Goal: Transaction & Acquisition: Purchase product/service

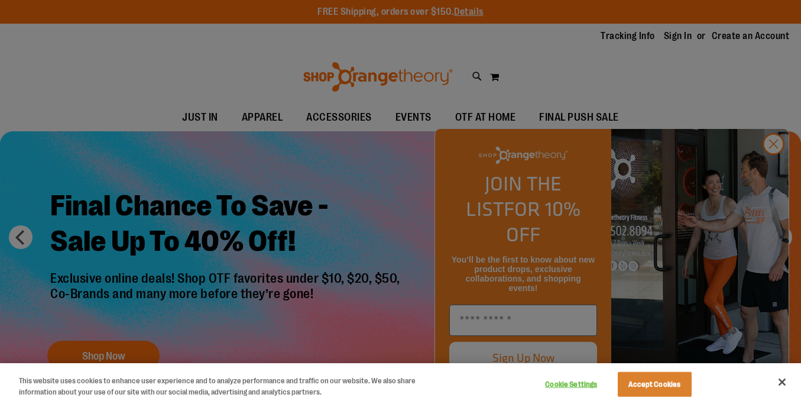
click at [783, 382] on button "Close" at bounding box center [782, 382] width 26 height 26
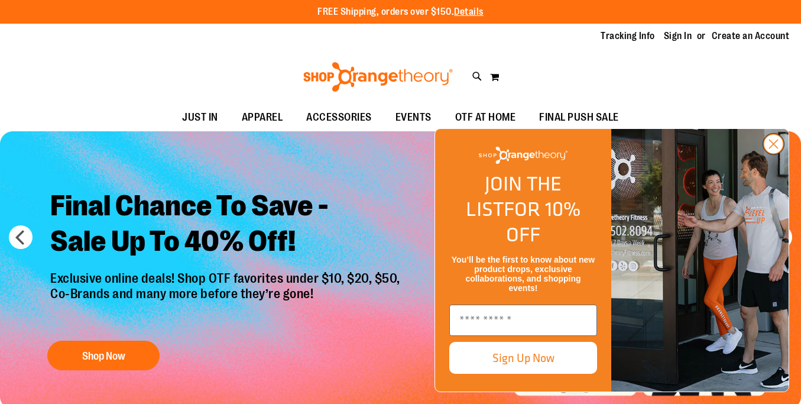
click at [774, 148] on icon "Close dialog" at bounding box center [774, 144] width 8 height 8
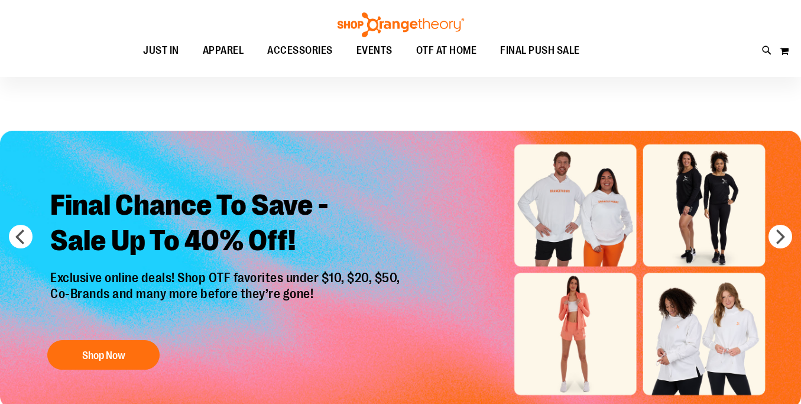
scroll to position [124, 0]
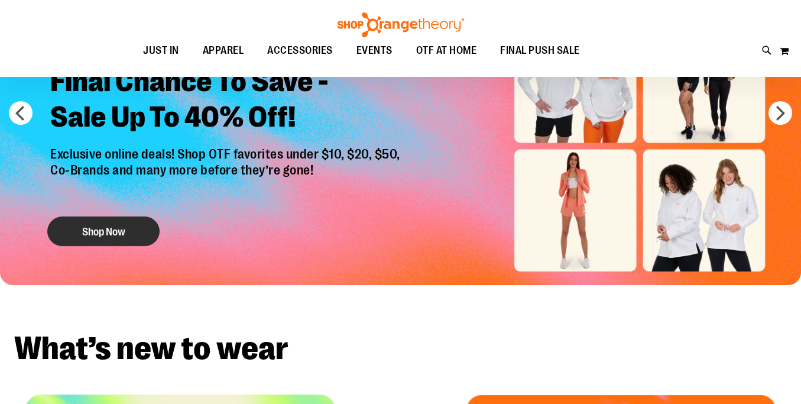
click at [128, 233] on button "Shop Now" at bounding box center [103, 231] width 112 height 30
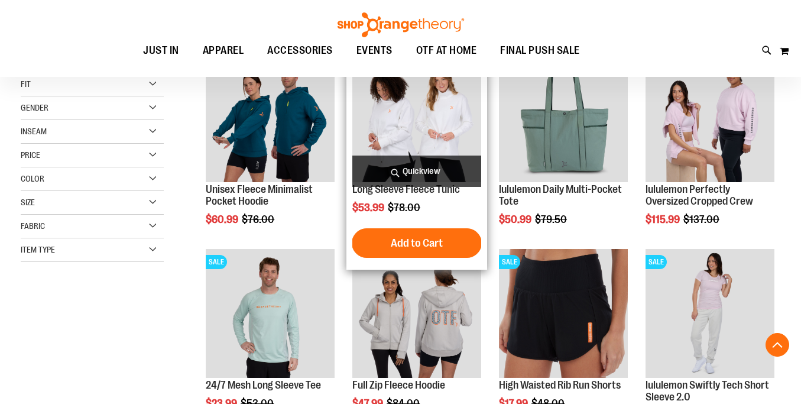
scroll to position [287, 0]
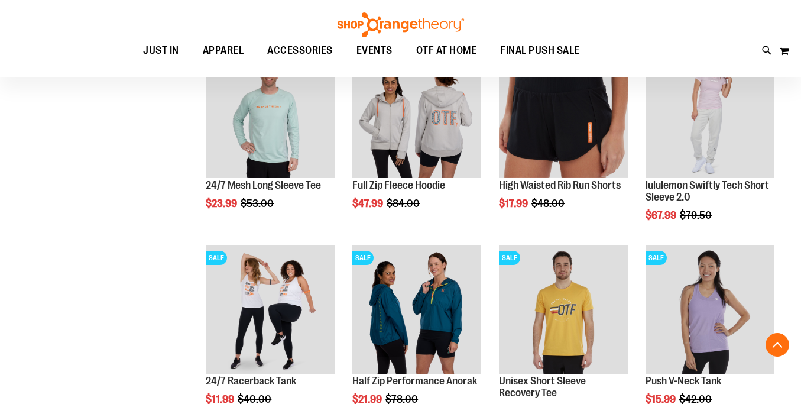
scroll to position [448, 0]
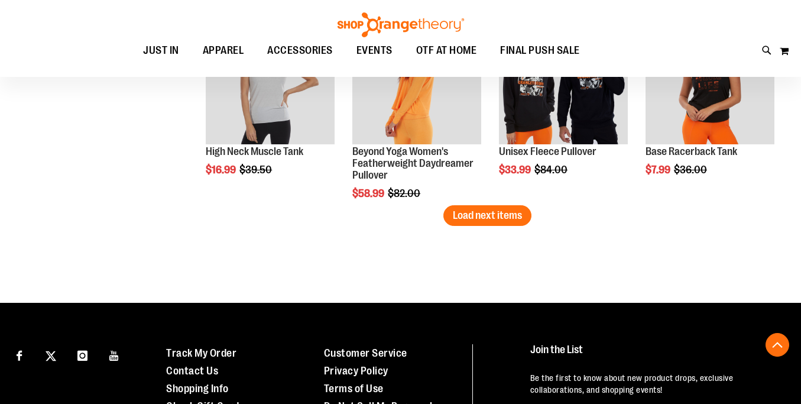
scroll to position [1794, 0]
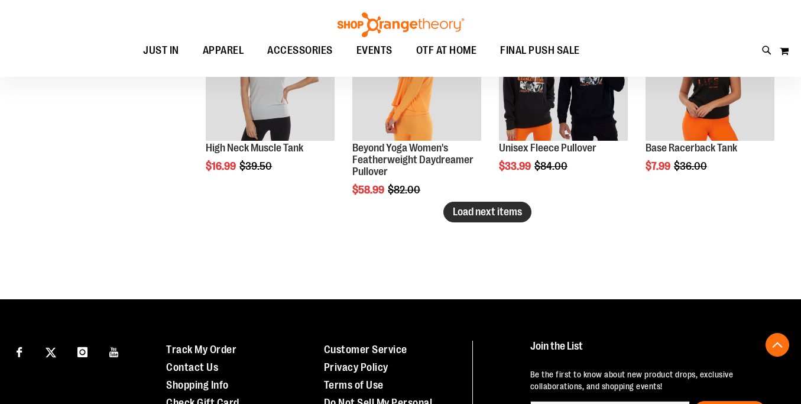
click at [488, 209] on span "Load next items" at bounding box center [487, 212] width 69 height 12
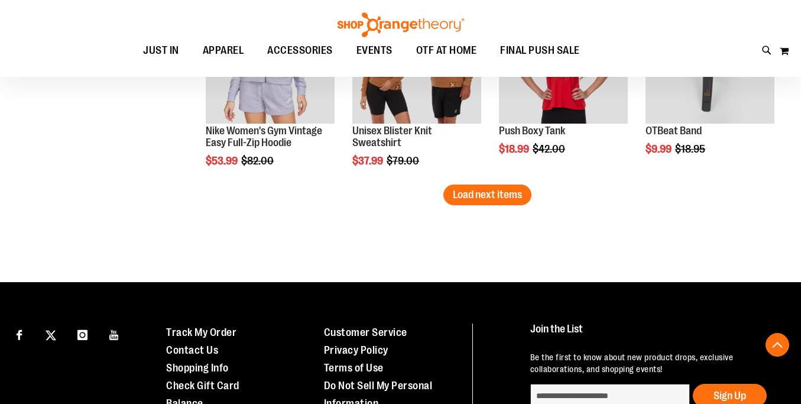
scroll to position [2407, 0]
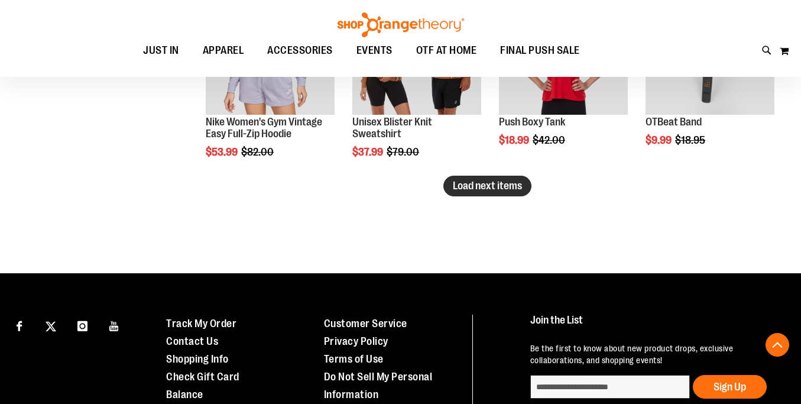
click at [488, 186] on span "Load next items" at bounding box center [487, 186] width 69 height 12
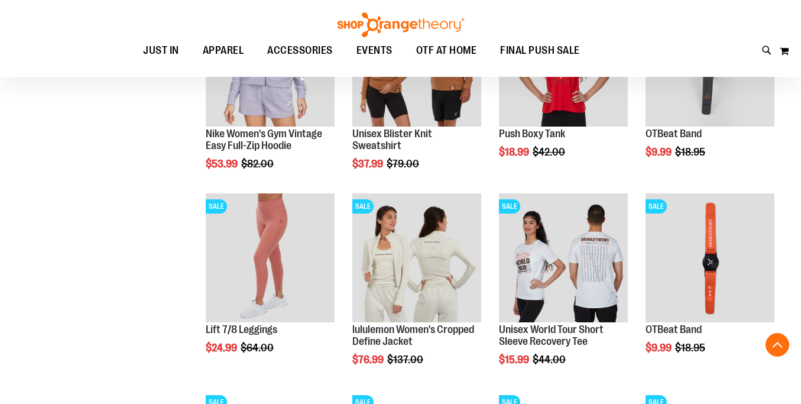
scroll to position [2396, 0]
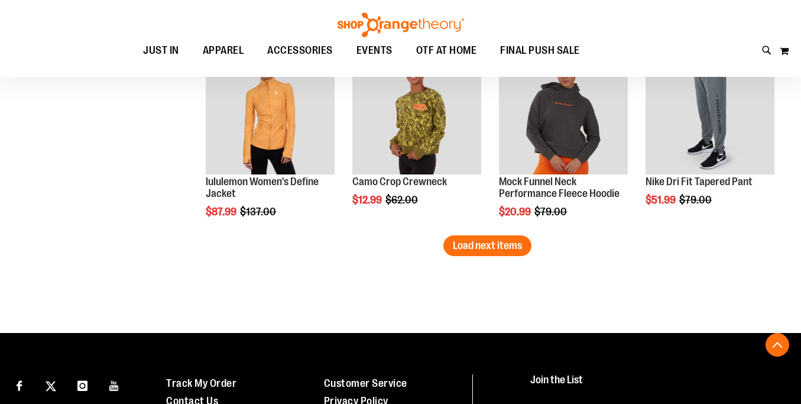
scroll to position [2935, 0]
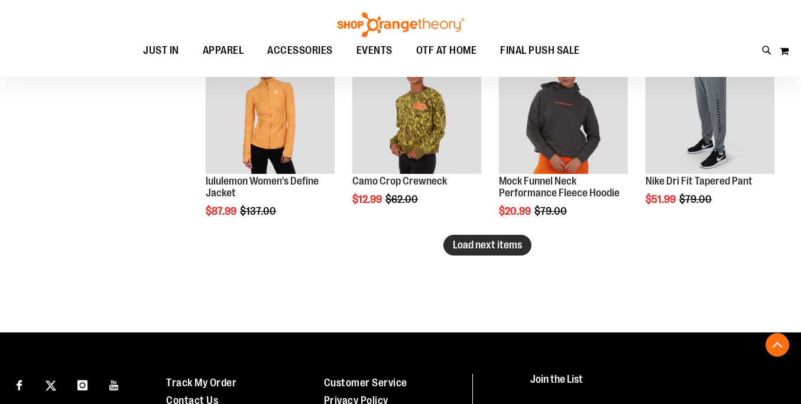
click at [475, 252] on button "Load next items" at bounding box center [487, 245] width 88 height 21
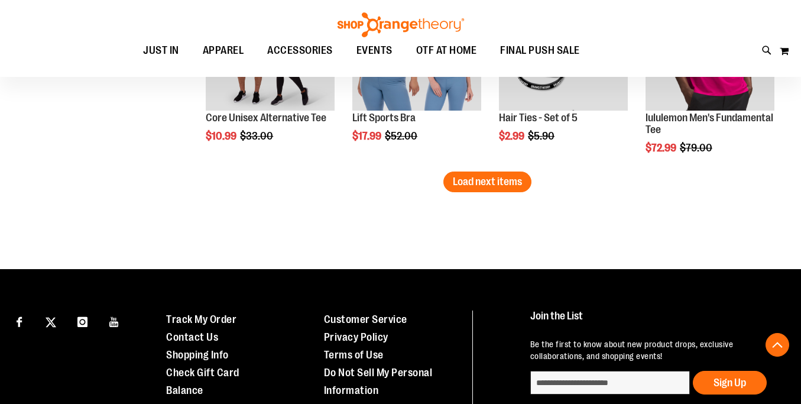
scroll to position [3595, 0]
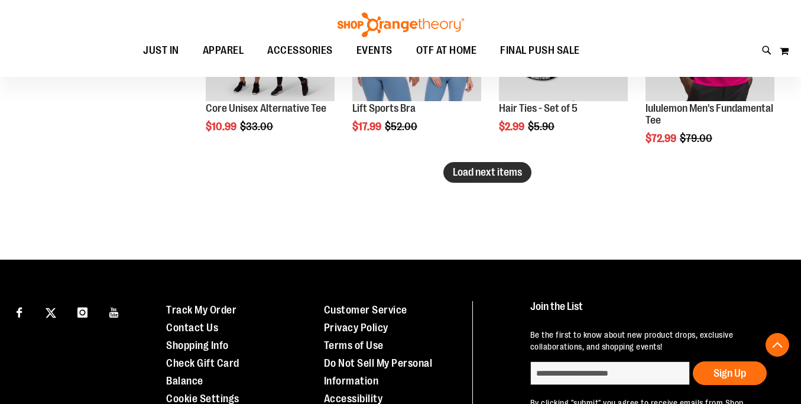
click at [466, 179] on button "Load next items" at bounding box center [487, 172] width 88 height 21
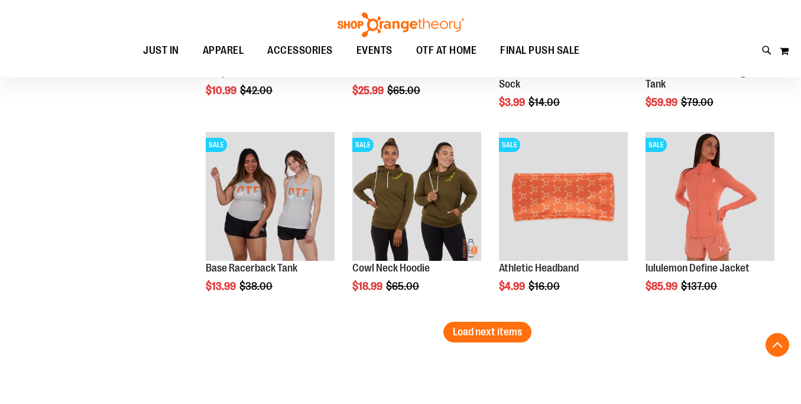
scroll to position [4027, 0]
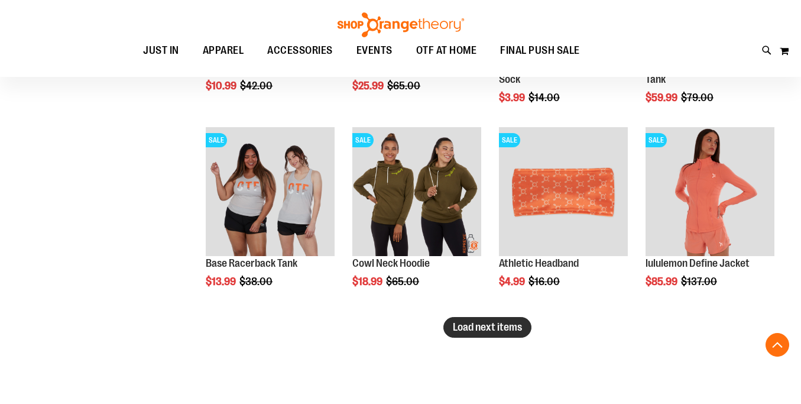
click at [517, 332] on span "Load next items" at bounding box center [487, 327] width 69 height 12
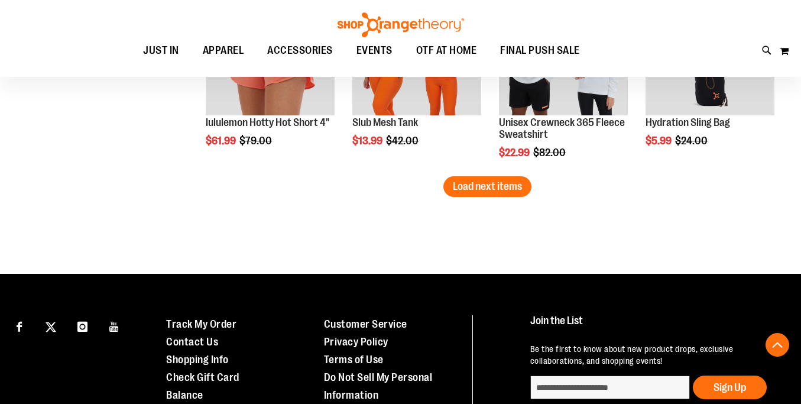
scroll to position [4763, 0]
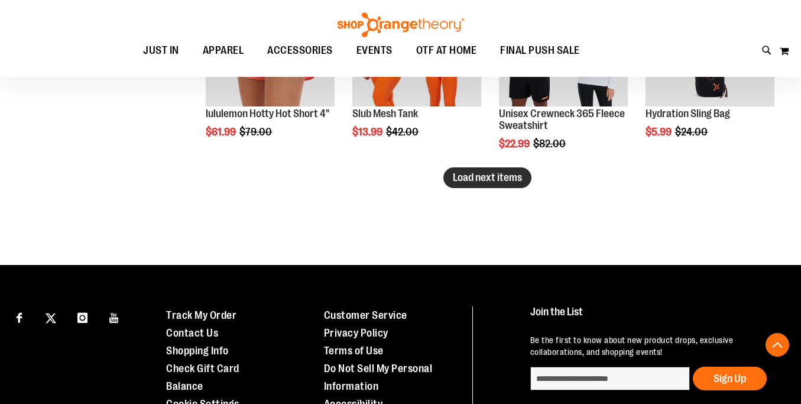
click at [505, 181] on span "Load next items" at bounding box center [487, 177] width 69 height 12
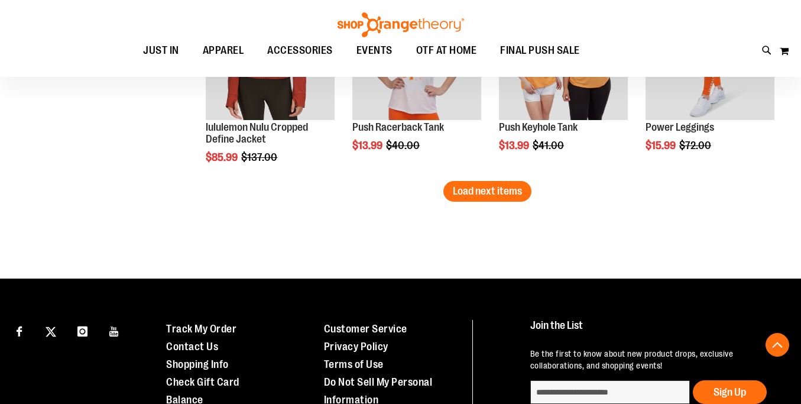
scroll to position [5338, 0]
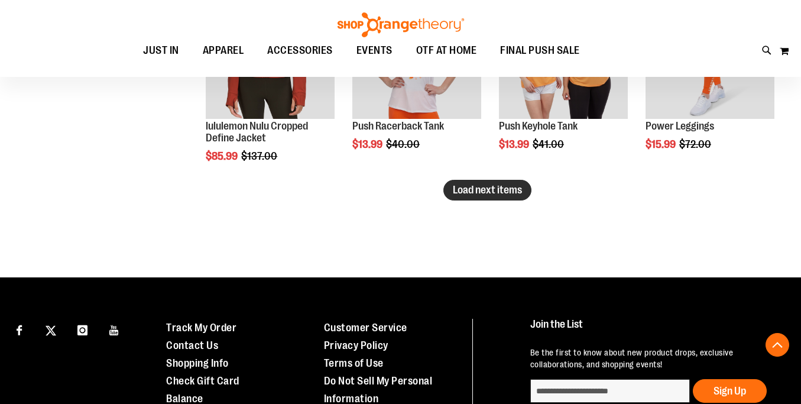
click at [494, 190] on span "Load next items" at bounding box center [487, 190] width 69 height 12
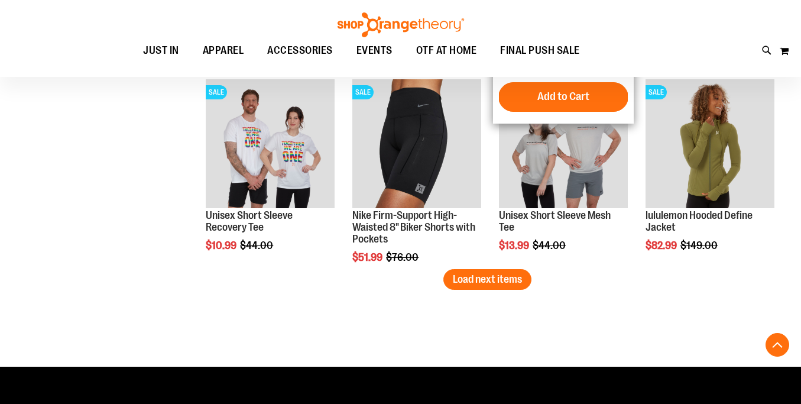
scroll to position [5837, 0]
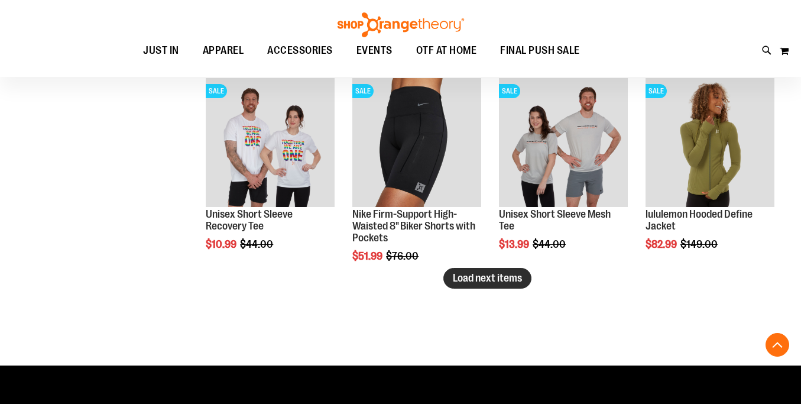
click at [511, 284] on button "Load next items" at bounding box center [487, 278] width 88 height 21
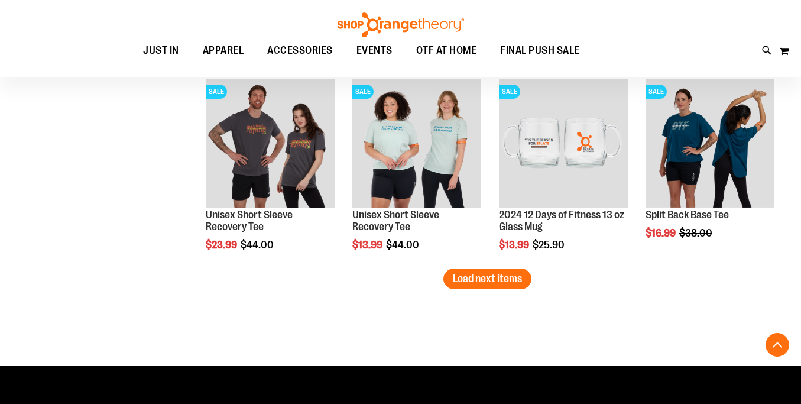
scroll to position [6428, 0]
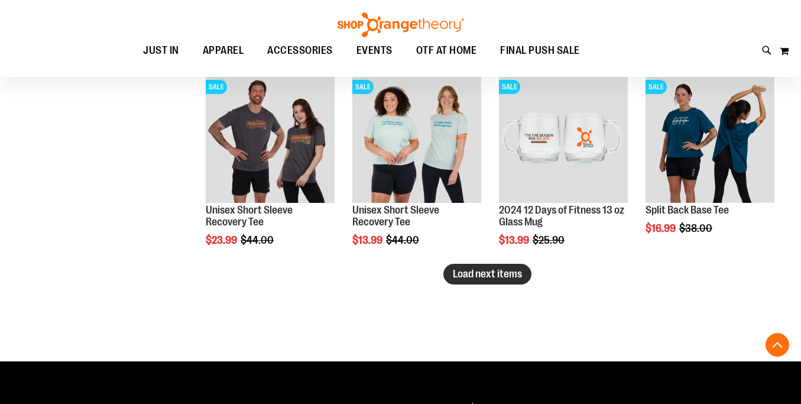
click at [459, 282] on button "Load next items" at bounding box center [487, 274] width 88 height 21
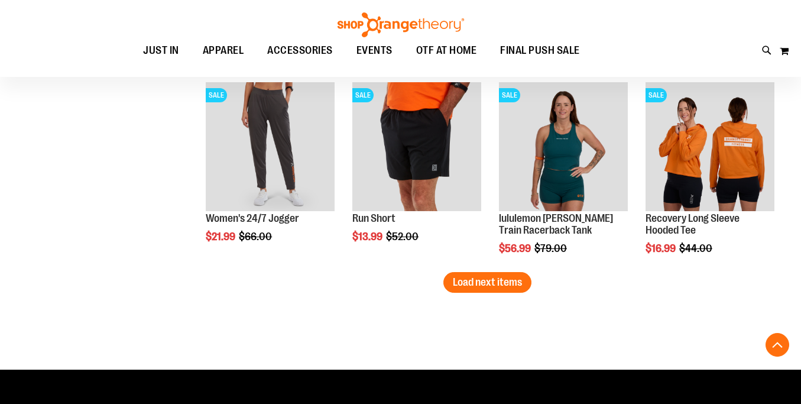
scroll to position [7032, 0]
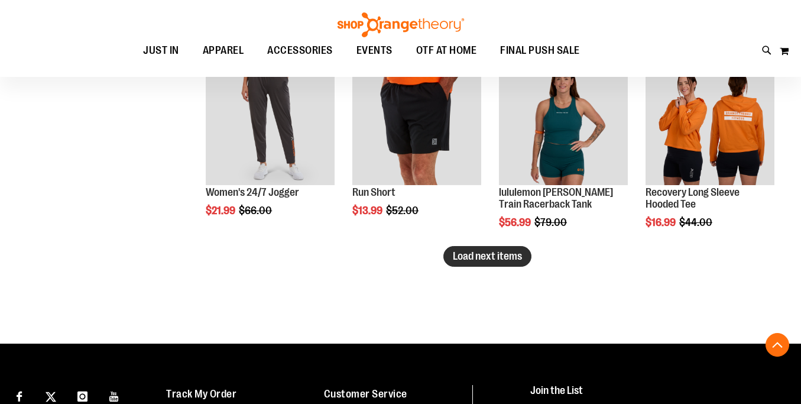
click at [520, 260] on span "Load next items" at bounding box center [487, 256] width 69 height 12
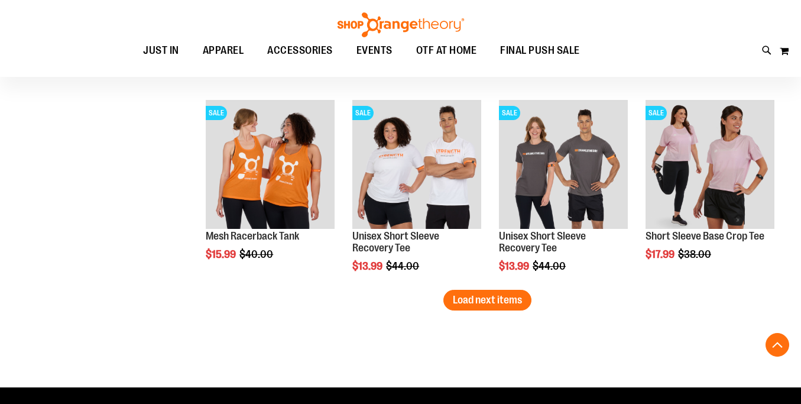
scroll to position [7585, 0]
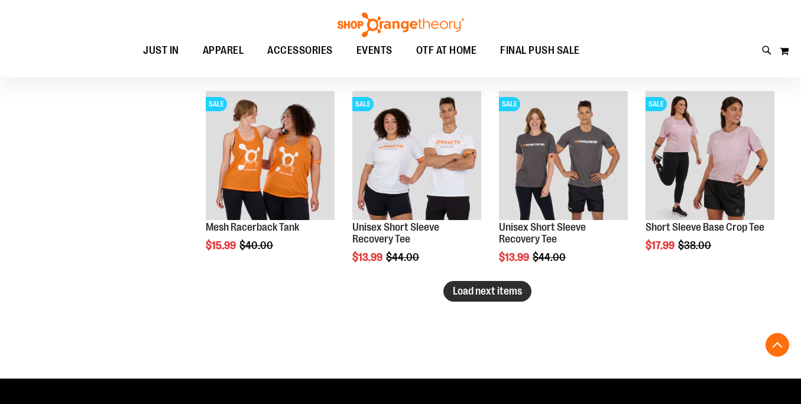
click at [494, 301] on button "Load next items" at bounding box center [487, 291] width 88 height 21
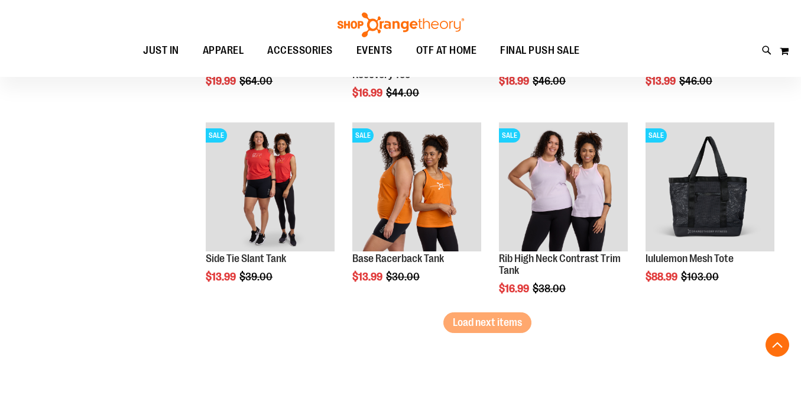
scroll to position [8138, 0]
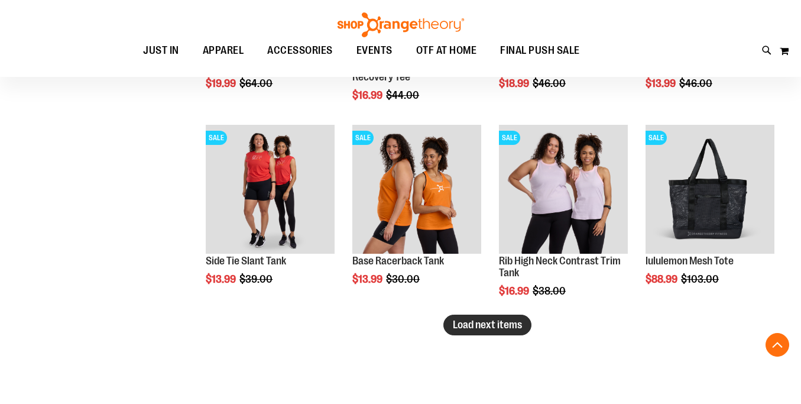
click at [479, 332] on button "Load next items" at bounding box center [487, 324] width 88 height 21
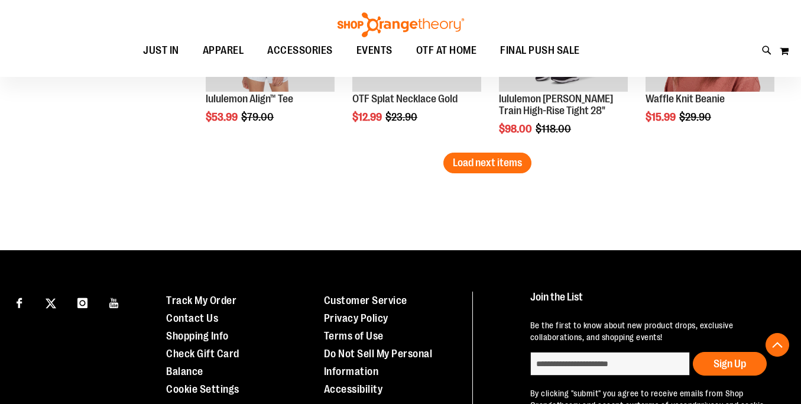
scroll to position [8890, 0]
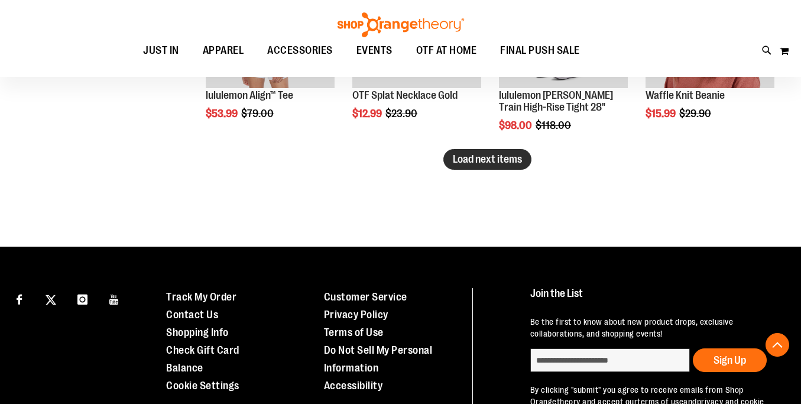
click at [514, 163] on span "Load next items" at bounding box center [487, 159] width 69 height 12
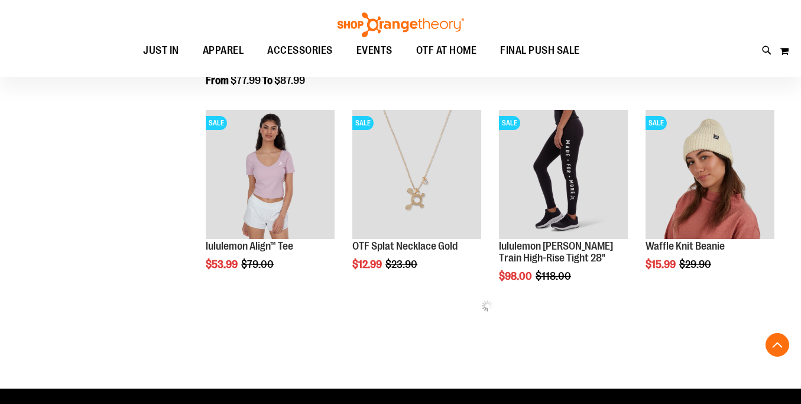
scroll to position [8734, 0]
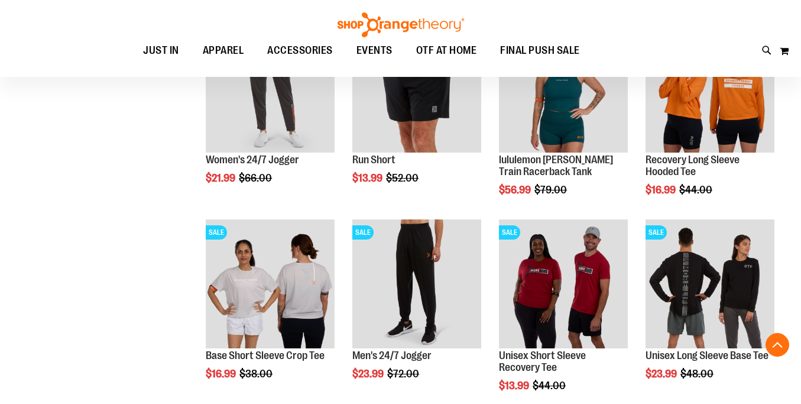
scroll to position [7064, 1]
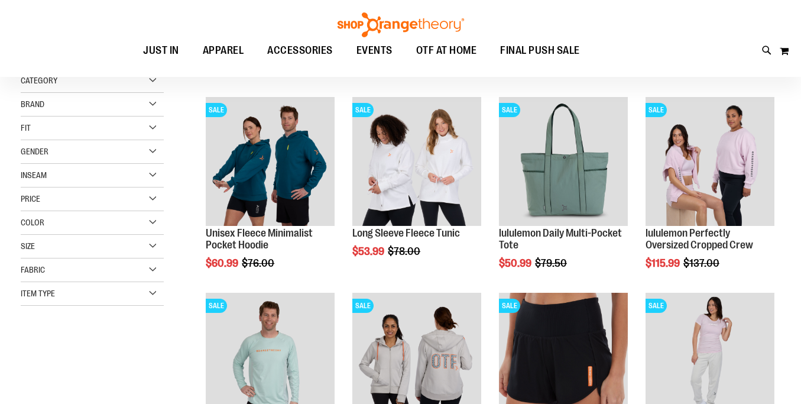
scroll to position [145, 0]
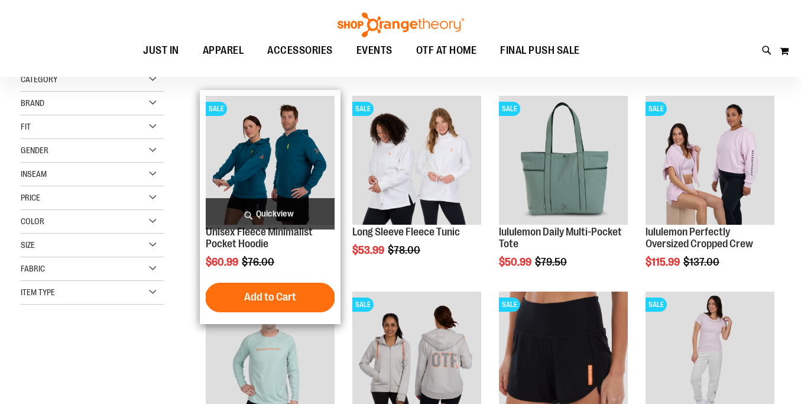
click at [286, 173] on img "product" at bounding box center [270, 160] width 129 height 129
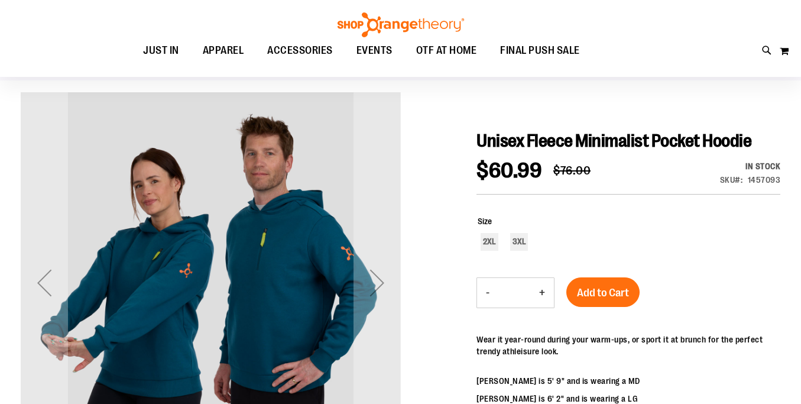
scroll to position [146, 0]
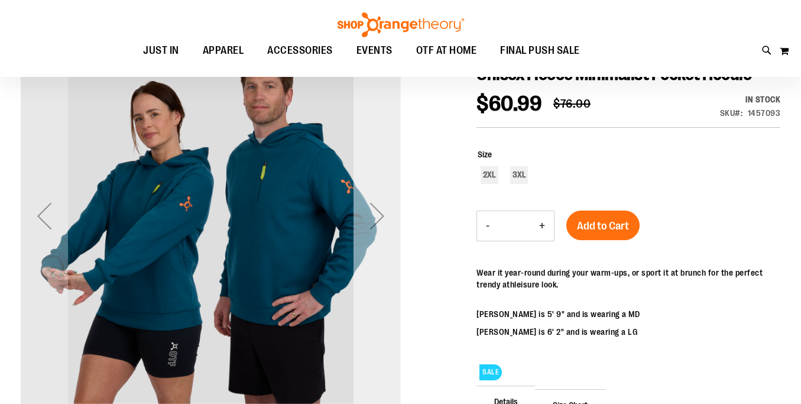
click at [371, 225] on div "Next" at bounding box center [376, 215] width 47 height 47
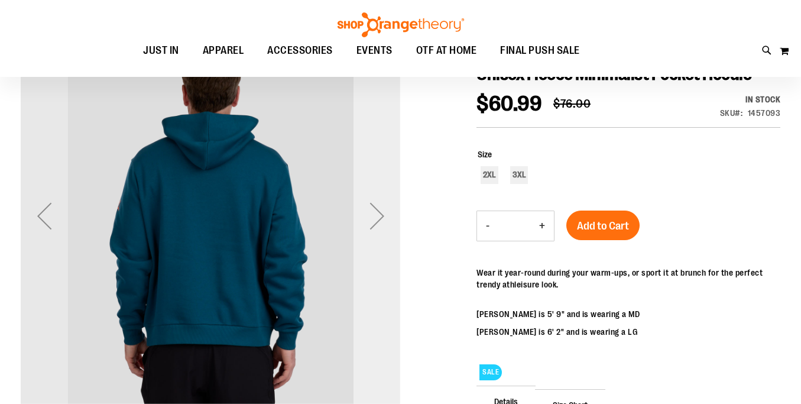
click at [371, 225] on div "Next" at bounding box center [376, 215] width 47 height 47
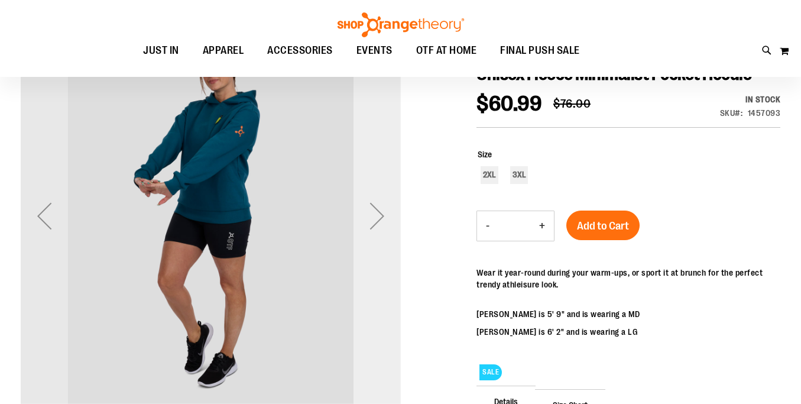
click at [371, 225] on div "Next" at bounding box center [376, 215] width 47 height 47
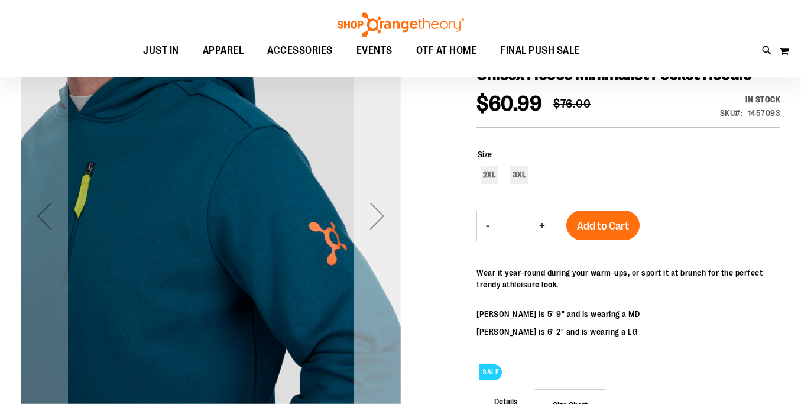
click at [371, 225] on div "Next" at bounding box center [376, 215] width 47 height 47
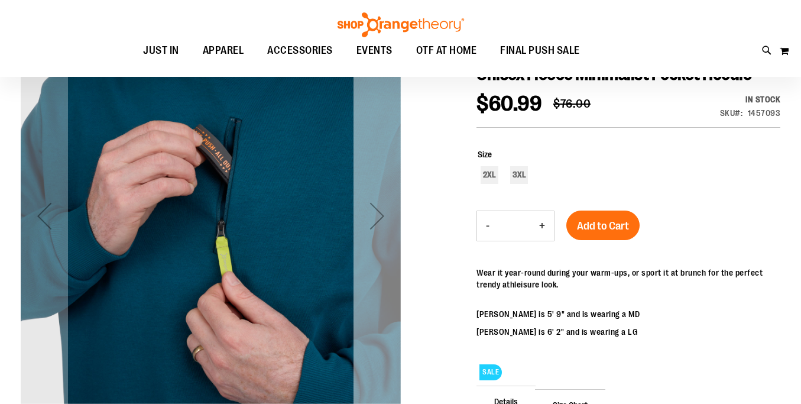
click at [371, 225] on div "Next" at bounding box center [376, 215] width 47 height 47
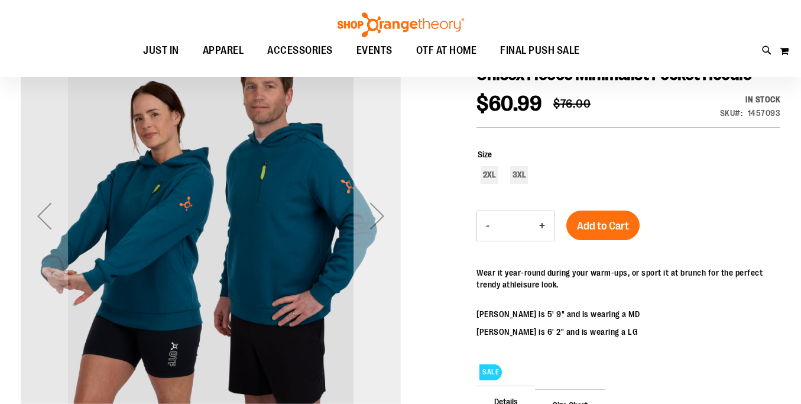
click at [371, 225] on div "Next" at bounding box center [376, 215] width 47 height 47
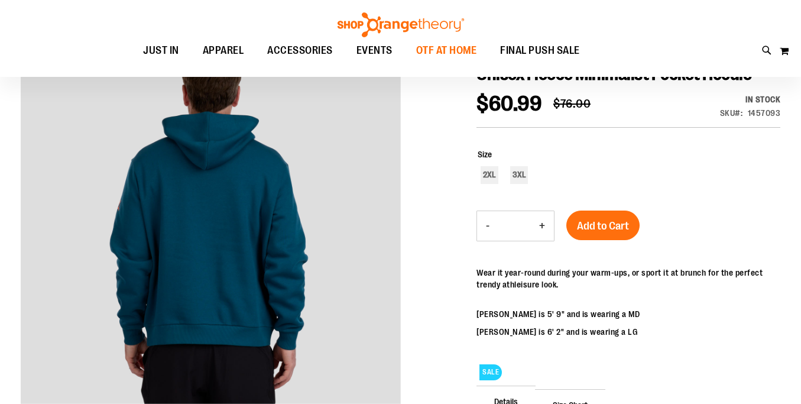
click at [450, 52] on span "OTF AT HOME" at bounding box center [446, 50] width 61 height 27
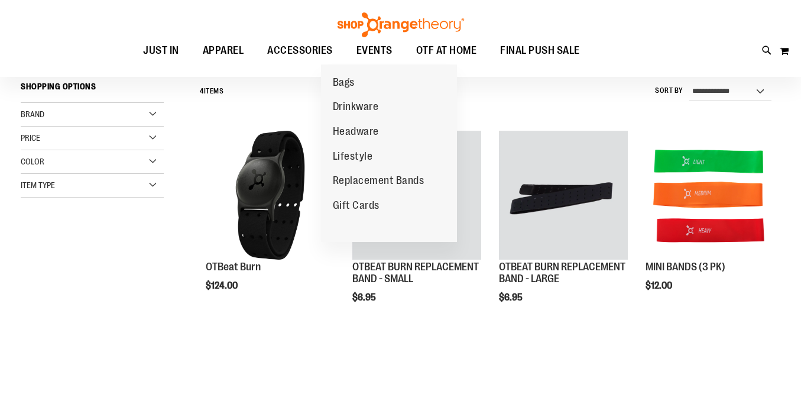
scroll to position [112, 0]
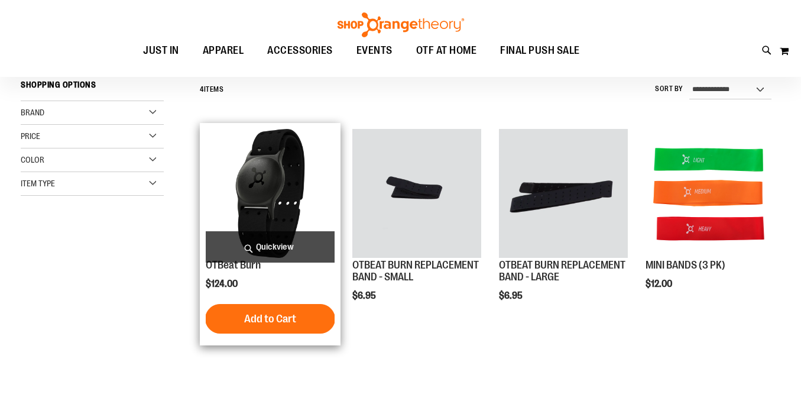
click at [284, 220] on img "product" at bounding box center [270, 193] width 129 height 129
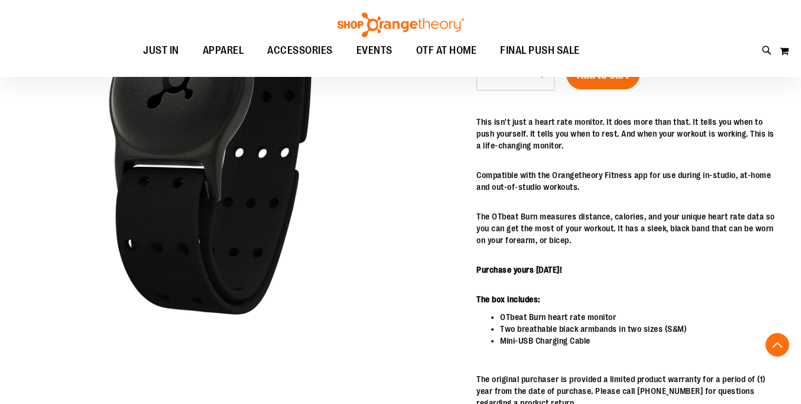
scroll to position [236, 0]
